Goal: Go to known website: Go to known website

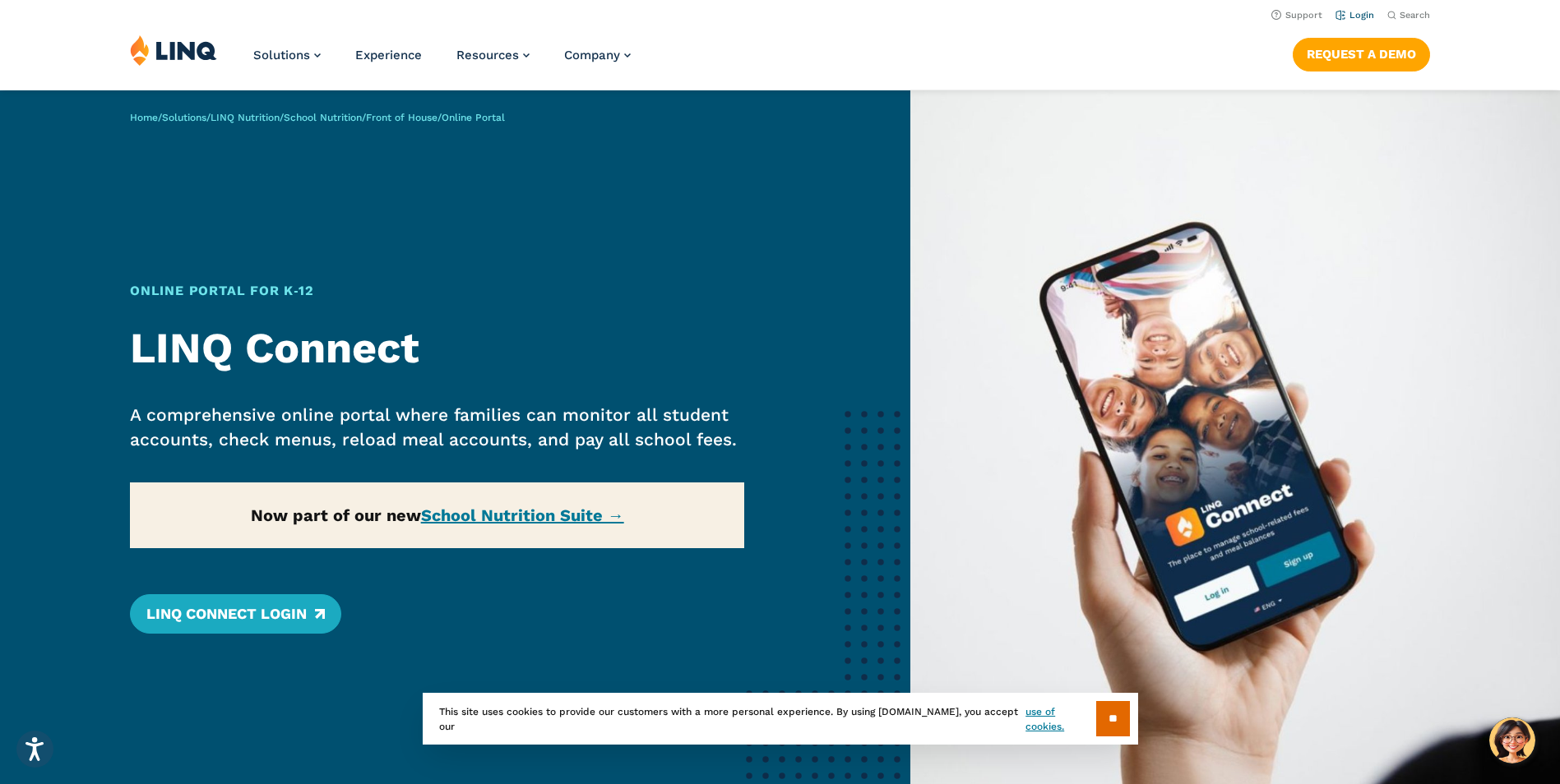
click at [1357, 16] on link "Login" at bounding box center [1355, 15] width 39 height 11
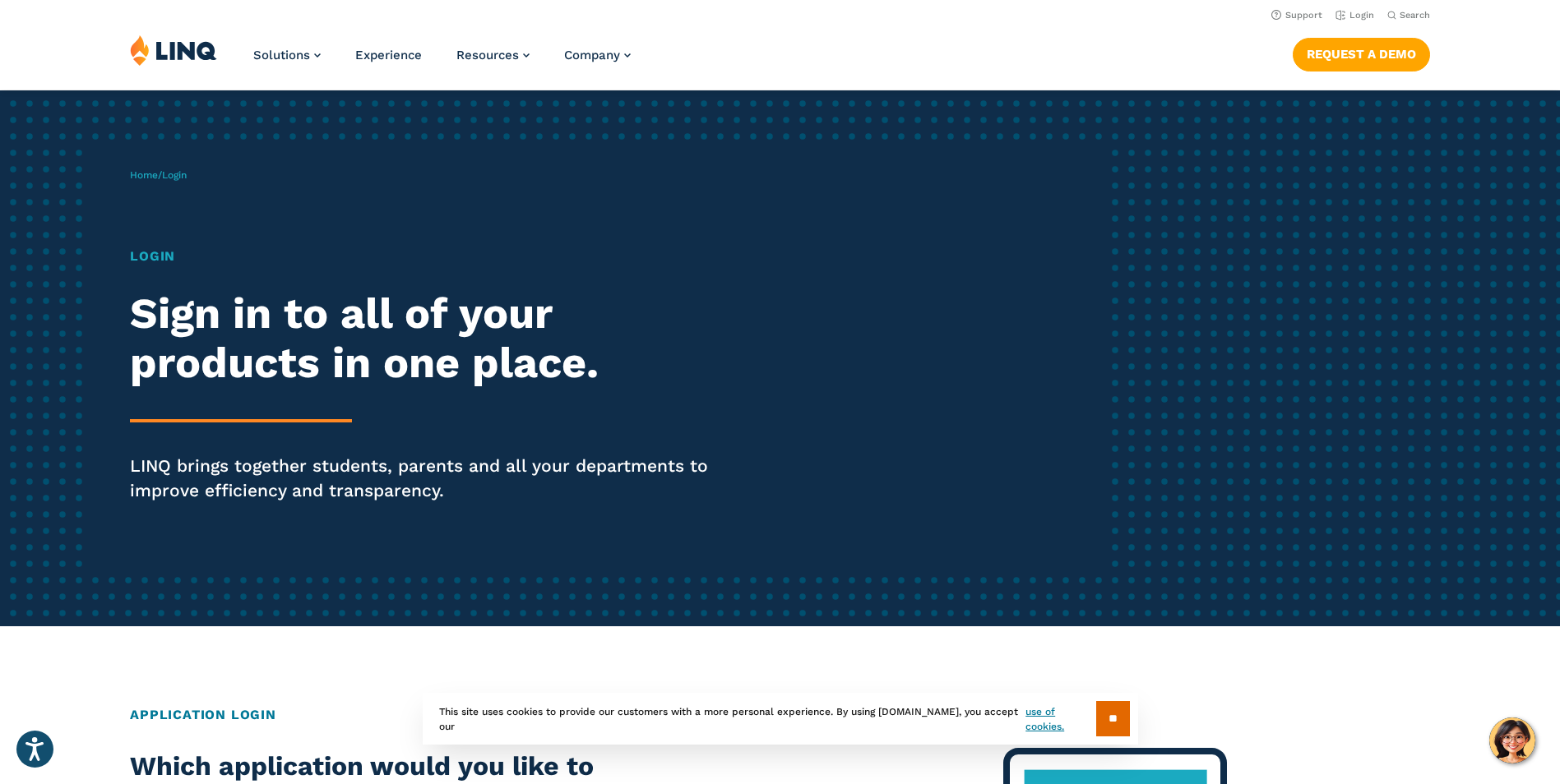
click at [322, 327] on h2 "Sign in to all of your products in one place." at bounding box center [431, 338] width 601 height 99
click at [430, 392] on div "Login Sign in to all of your products in one place. LINQ brings together studen…" at bounding box center [431, 397] width 601 height 302
click at [432, 276] on div "Login Sign in to all of your products in one place. LINQ brings together studen…" at bounding box center [431, 397] width 601 height 302
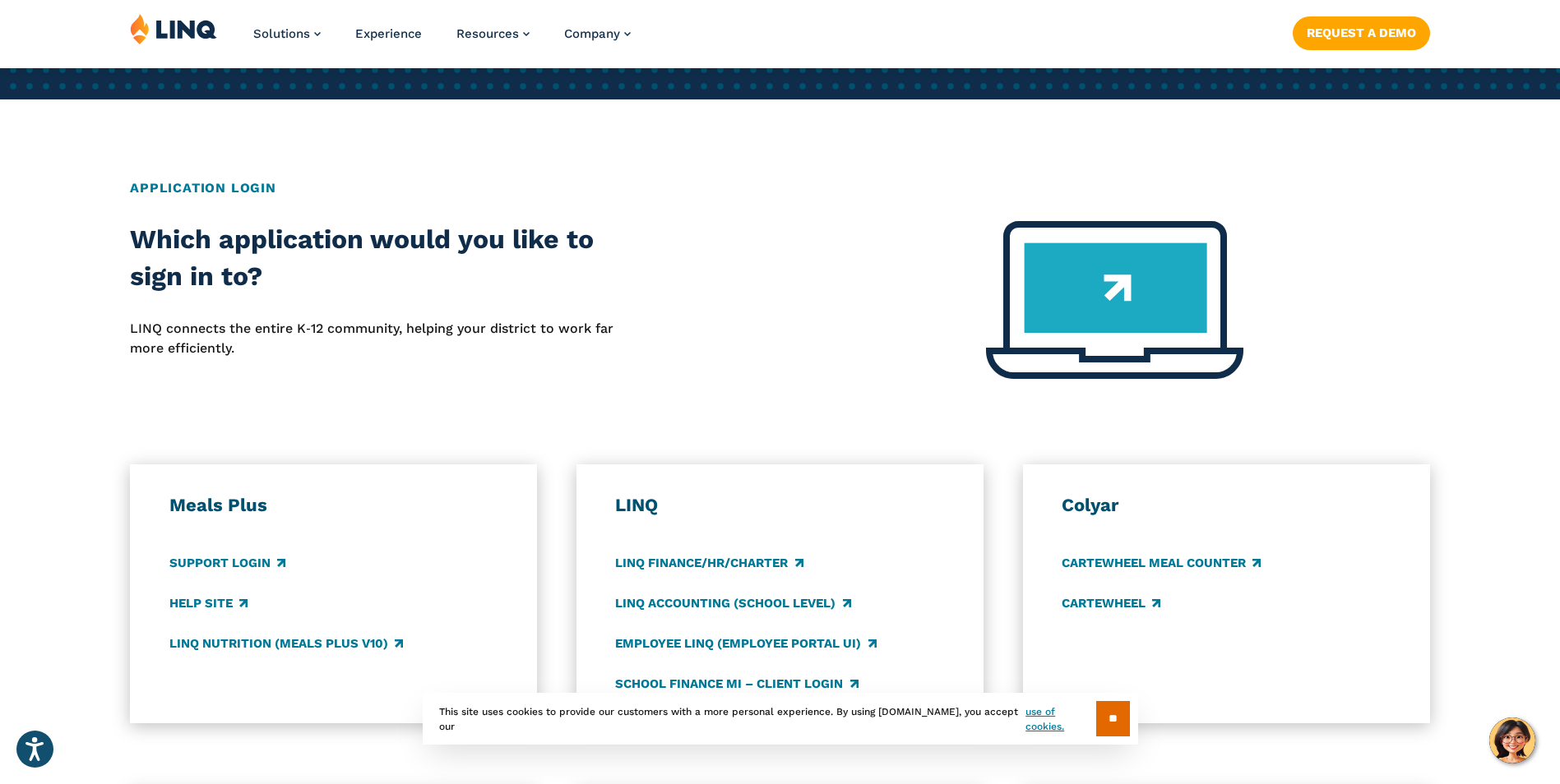
scroll to position [576, 0]
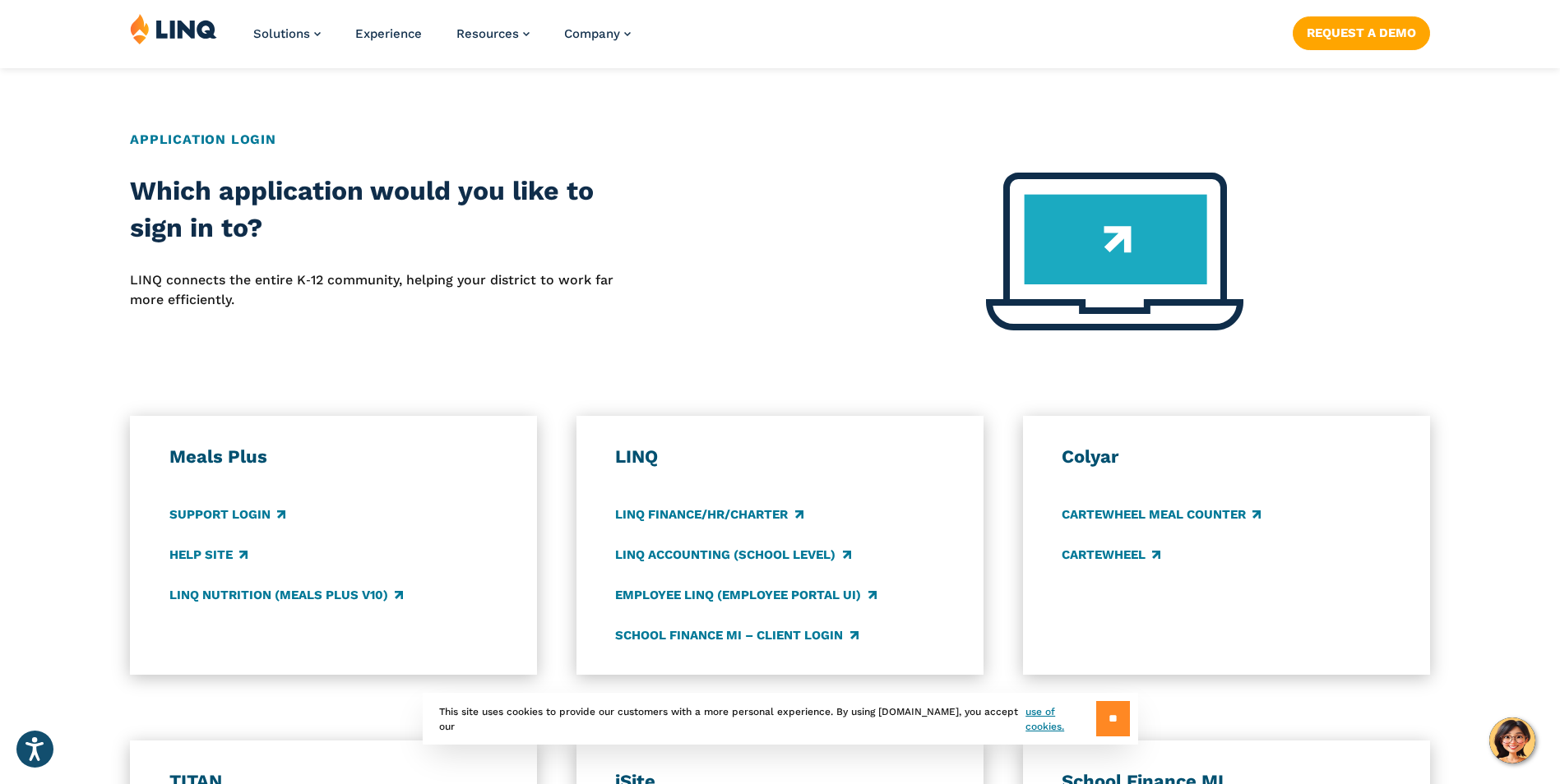
click at [1113, 720] on input "**" at bounding box center [1113, 719] width 34 height 35
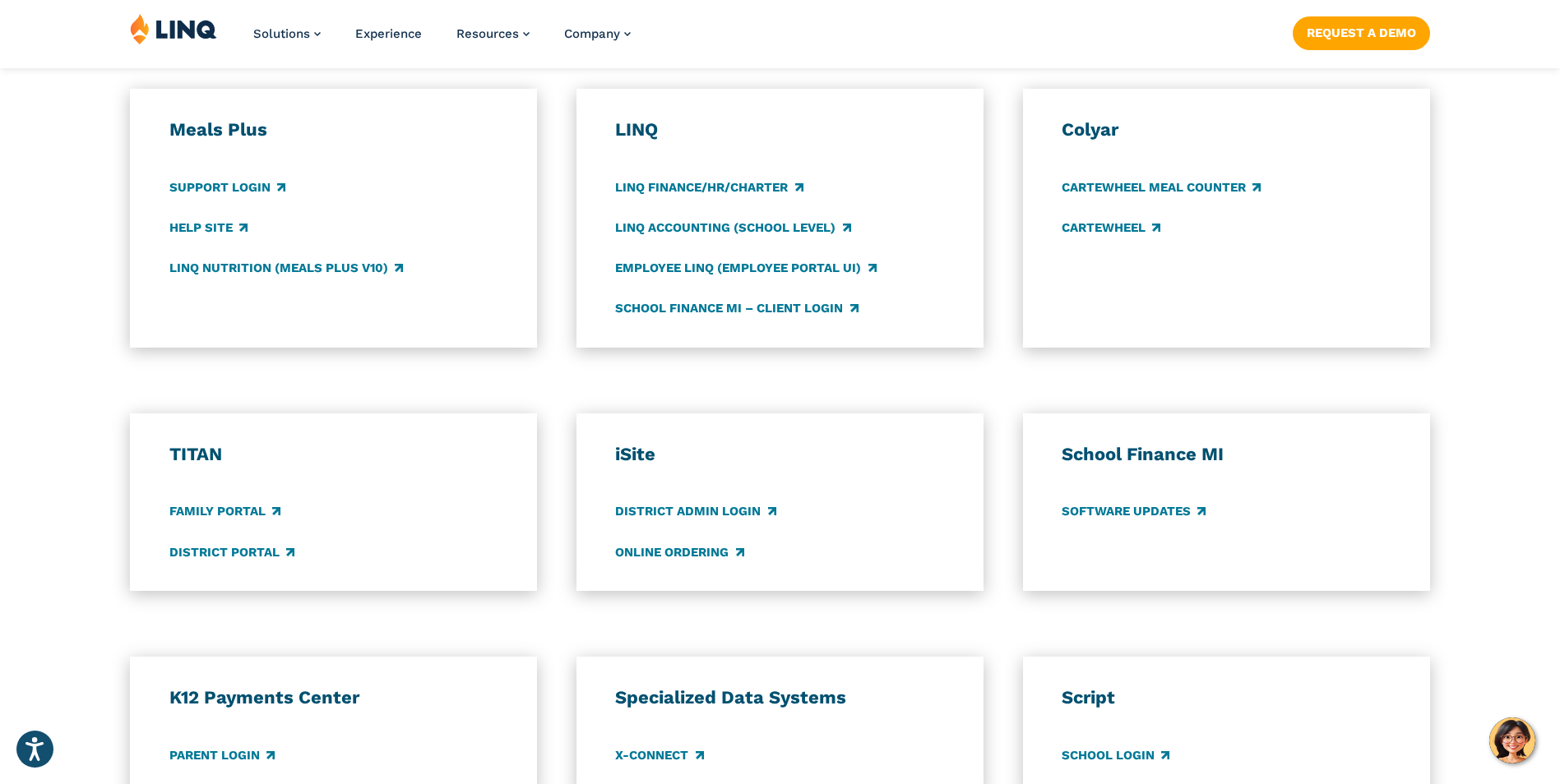
scroll to position [904, 0]
click at [257, 506] on link "Family Portal" at bounding box center [225, 510] width 111 height 18
